Goal: Information Seeking & Learning: Learn about a topic

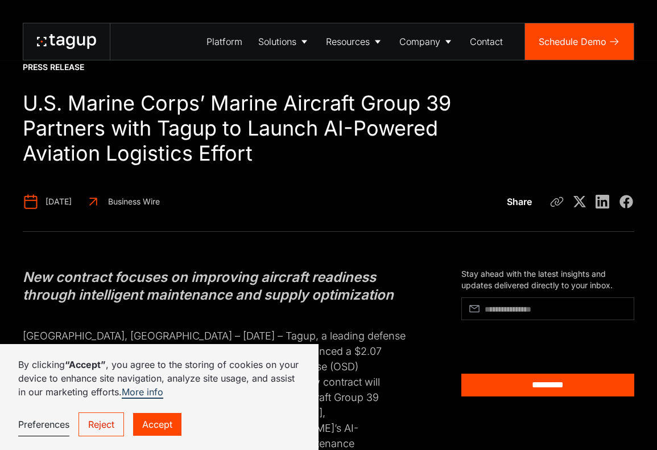
click at [118, 426] on link "Reject" at bounding box center [102, 424] width 46 height 24
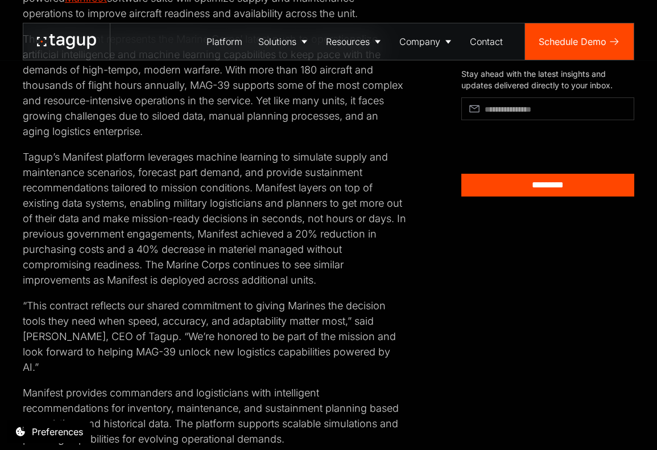
scroll to position [470, 0]
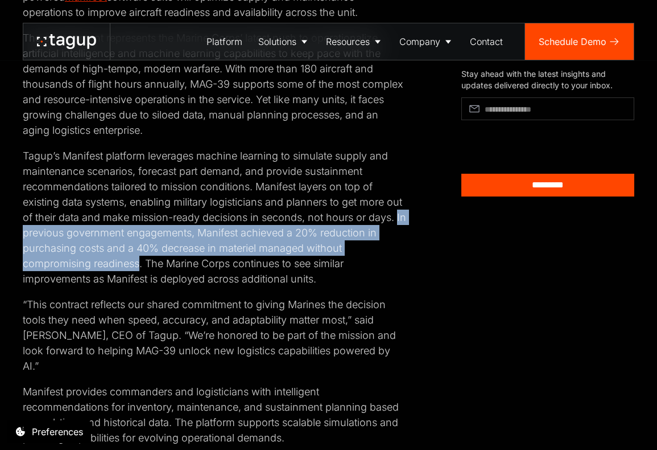
drag, startPoint x: 396, startPoint y: 204, endPoint x: 139, endPoint y: 246, distance: 260.6
click at [139, 246] on p "Tagup’s Manifest platform leverages machine learning to simulate supply and mai…" at bounding box center [215, 217] width 384 height 138
copy p "In previous government engagements, Manifest achieved a 20% reduction in purcha…"
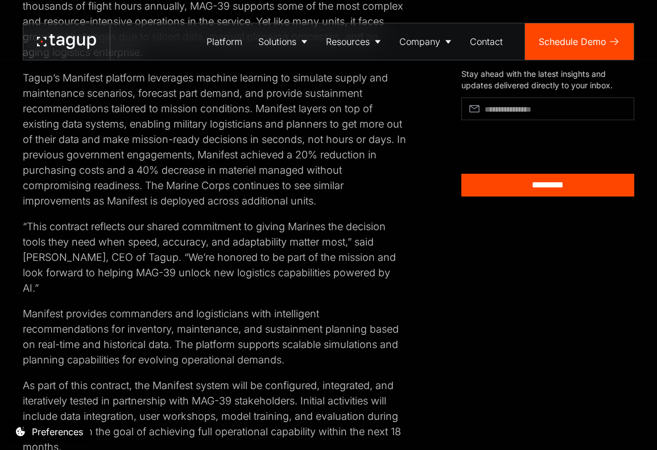
click at [90, 245] on p "“This contract reflects our shared commitment to giving Marines the decision to…" at bounding box center [215, 256] width 384 height 77
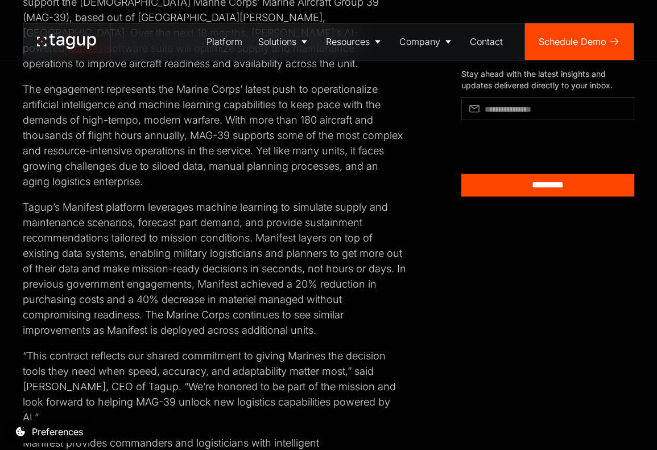
scroll to position [422, 0]
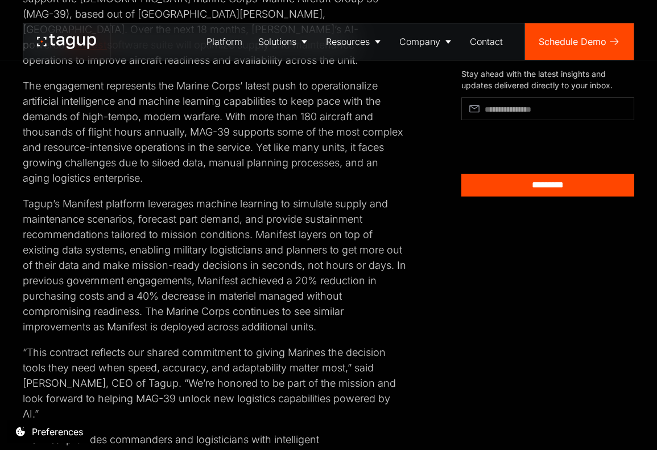
click at [191, 116] on p "The engagement represents the Marine Corps’ latest push to operationalize artif…" at bounding box center [215, 132] width 384 height 108
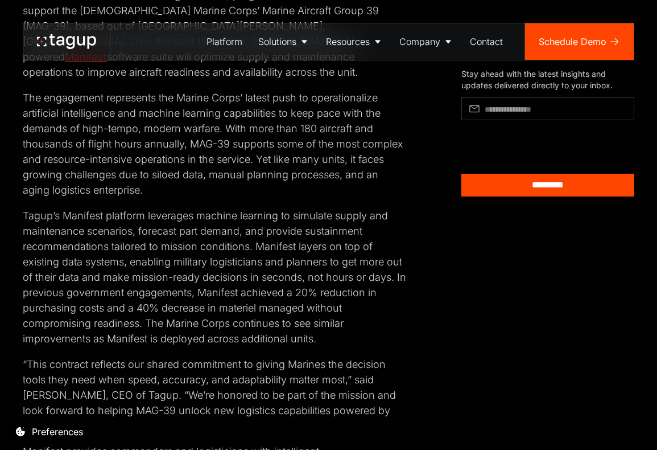
scroll to position [415, 0]
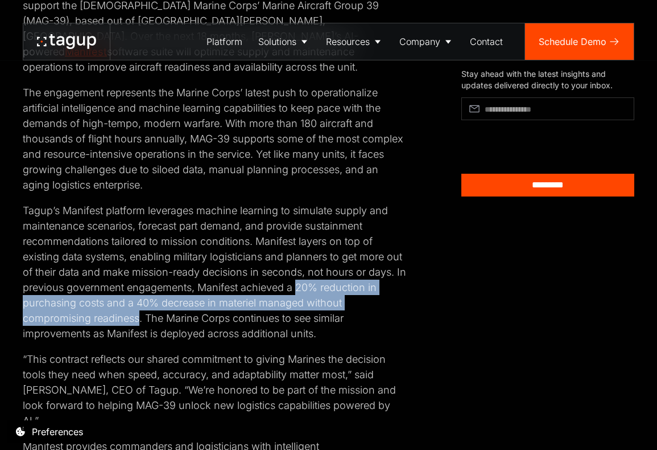
drag, startPoint x: 296, startPoint y: 273, endPoint x: 138, endPoint y: 299, distance: 161.0
click at [138, 299] on p "Tagup’s Manifest platform leverages machine learning to simulate supply and mai…" at bounding box center [215, 272] width 384 height 138
copy p "20% reduction in purchasing costs and a 40% decrease in materiel managed withou…"
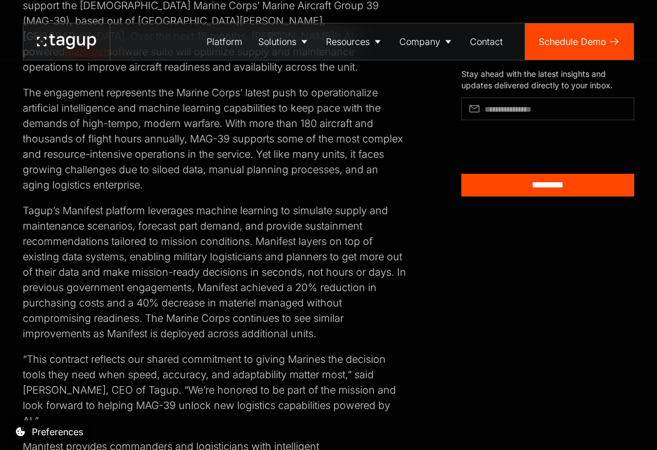
click at [237, 135] on p "The engagement represents the Marine Corps’ latest push to operationalize artif…" at bounding box center [215, 139] width 384 height 108
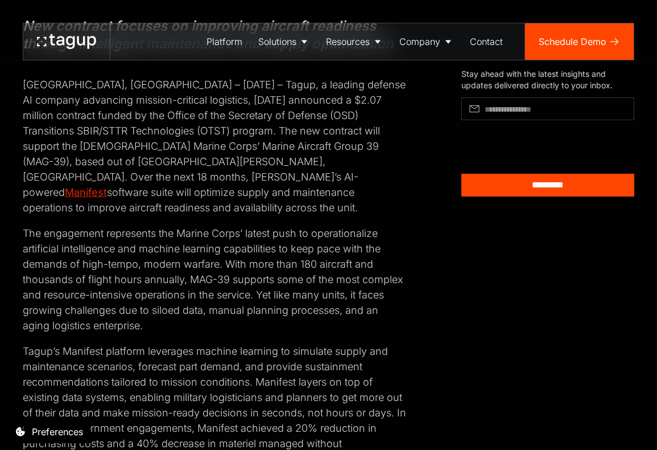
scroll to position [281, 0]
